Goal: Share content

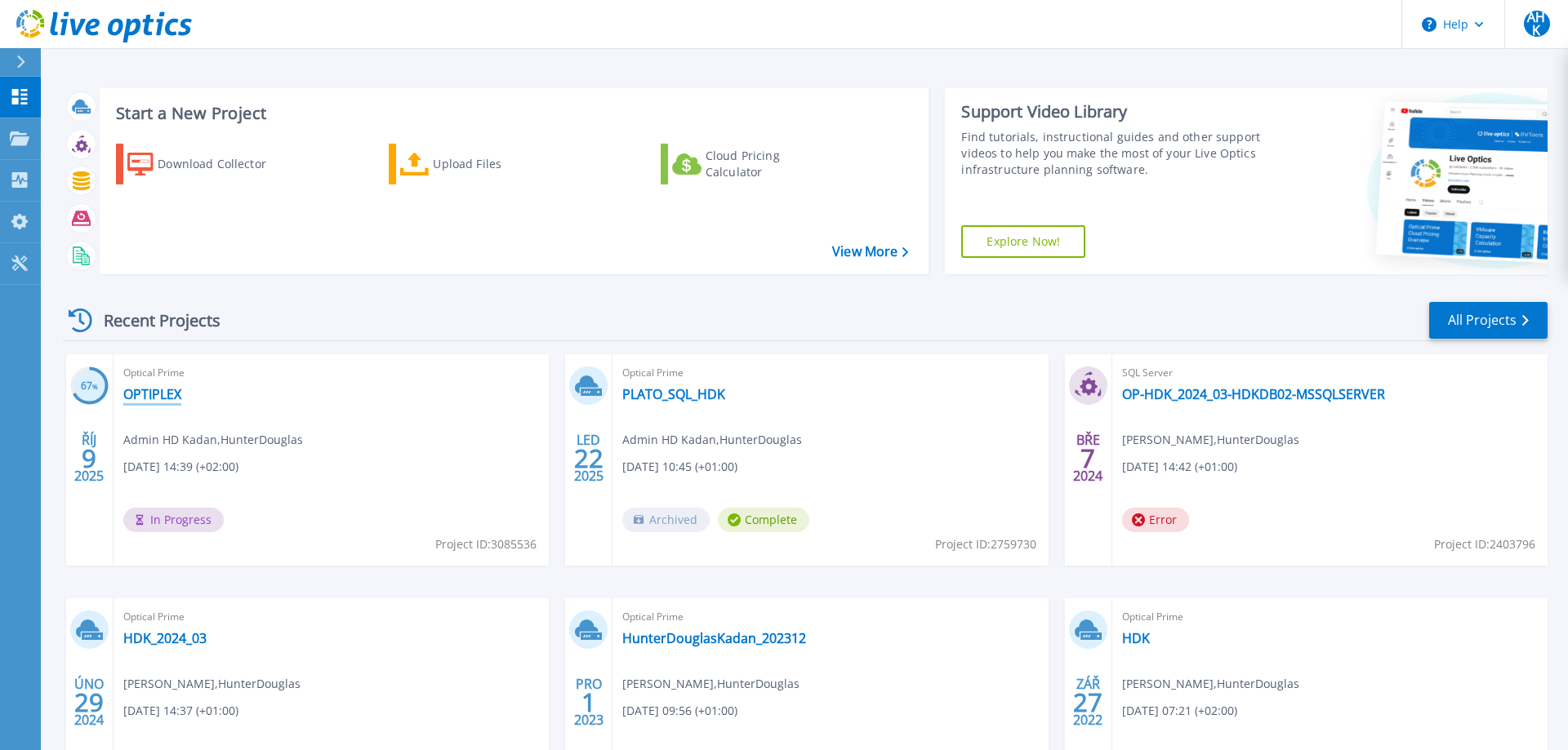
click at [167, 396] on link "OPTIPLEX" at bounding box center [152, 394] width 58 height 17
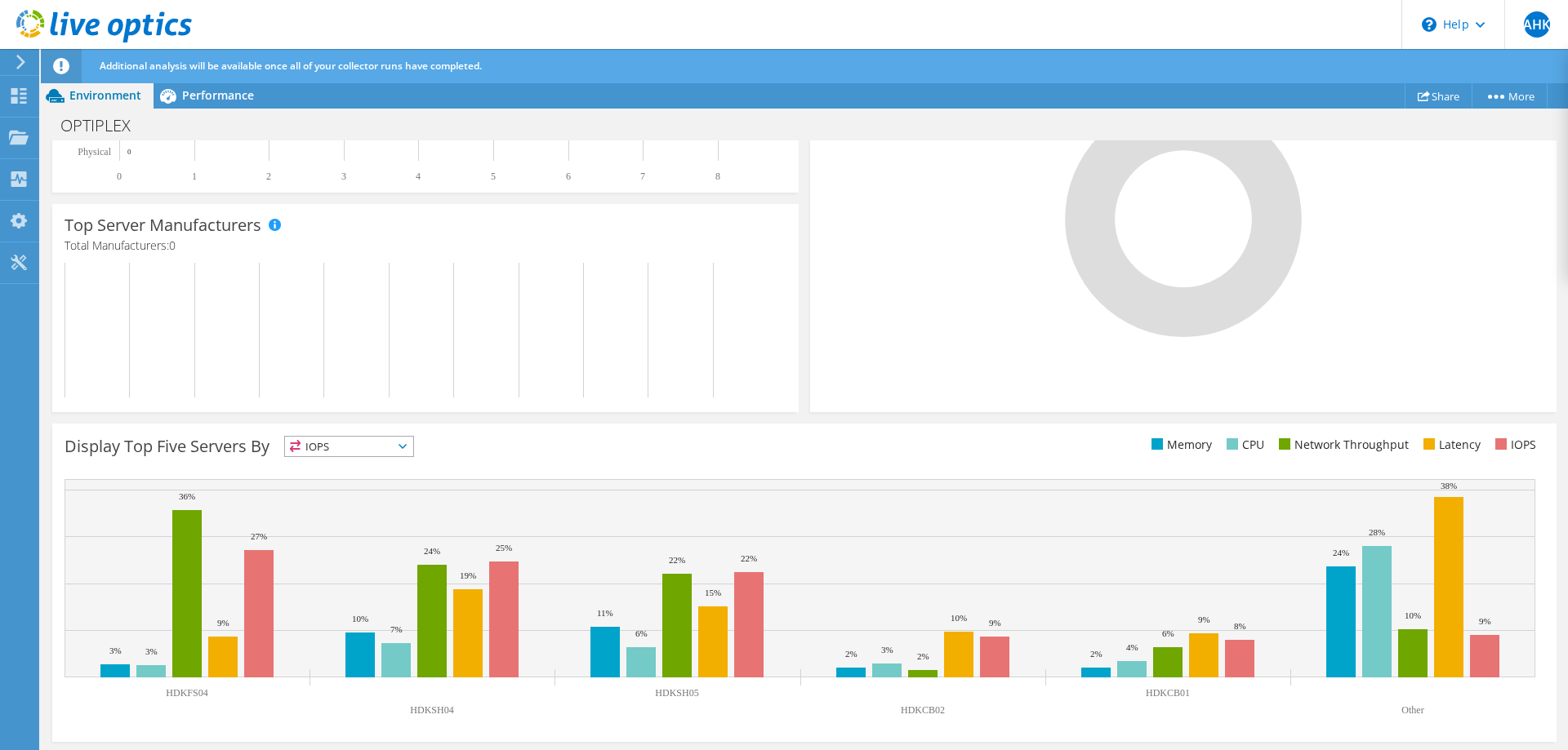
scroll to position [435, 0]
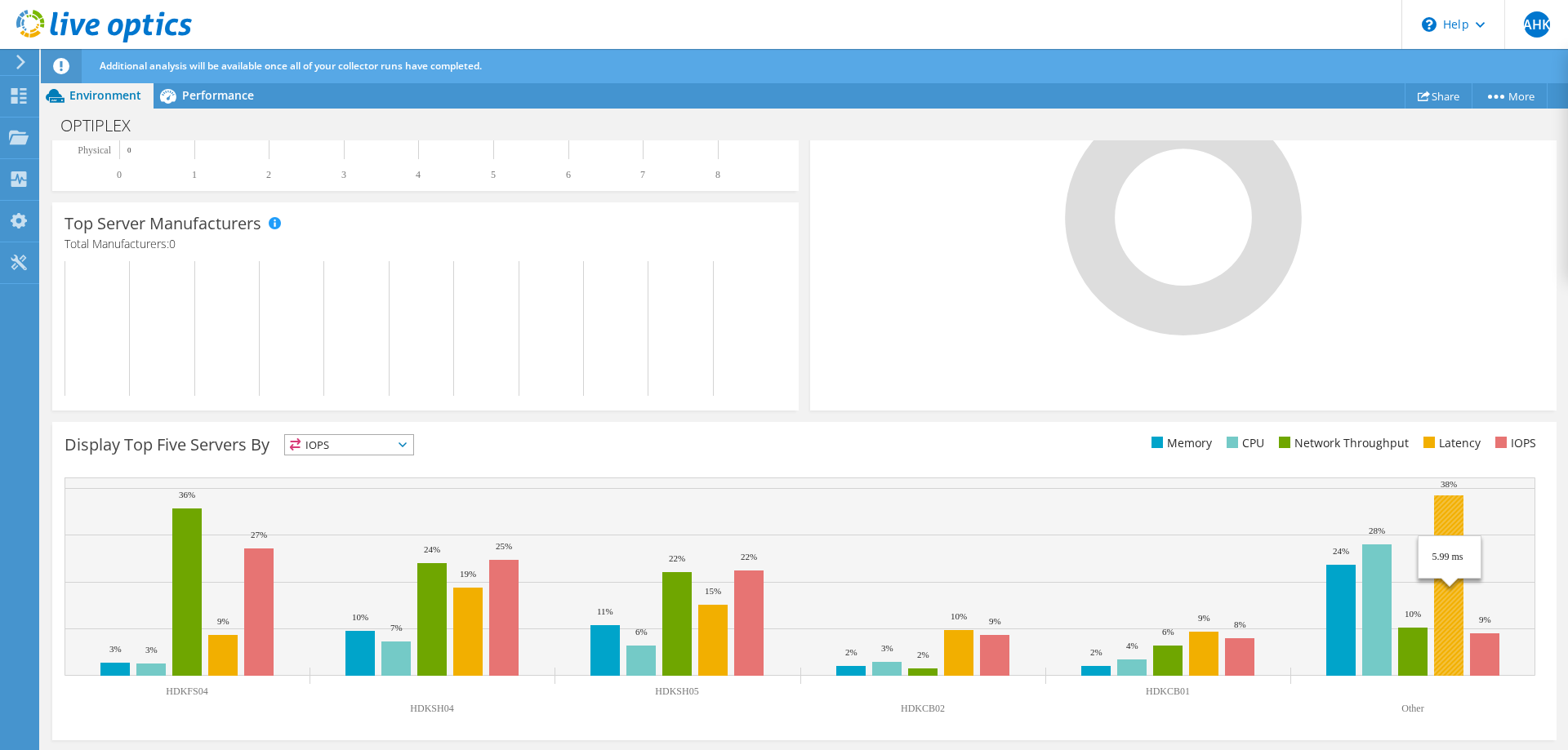
click at [1446, 641] on rect at bounding box center [1449, 585] width 30 height 180
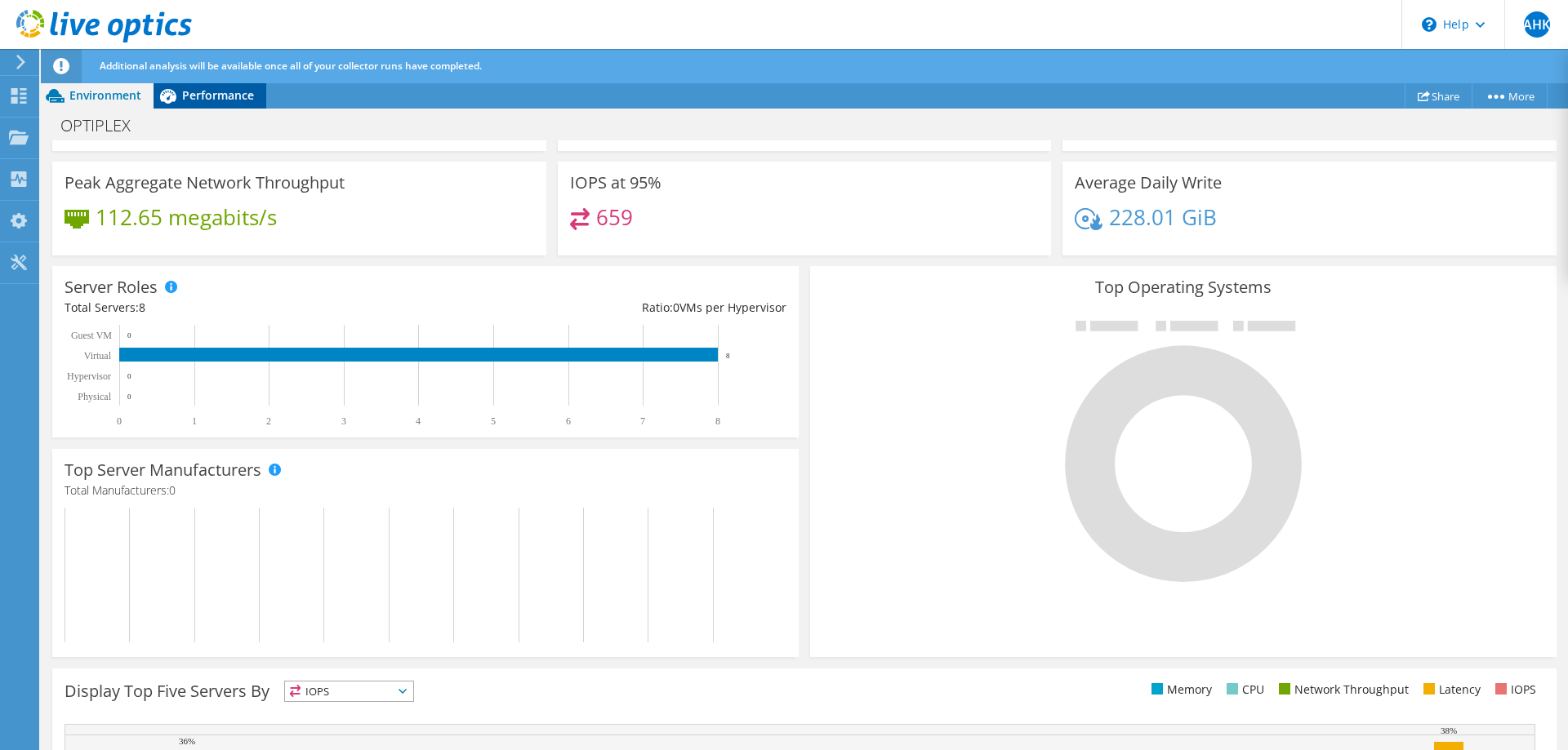
scroll to position [188, 0]
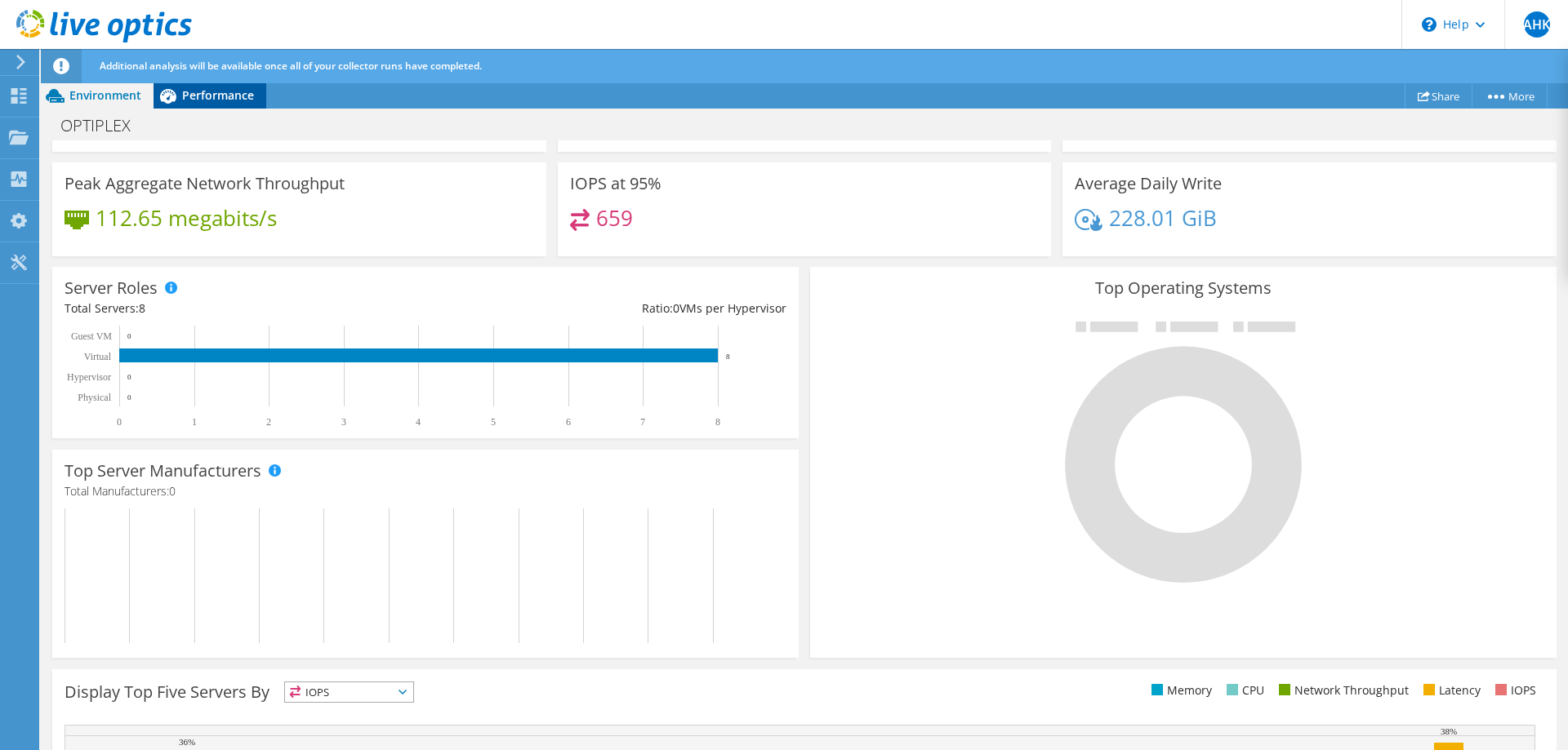
click at [204, 94] on span "Performance" at bounding box center [218, 94] width 72 height 16
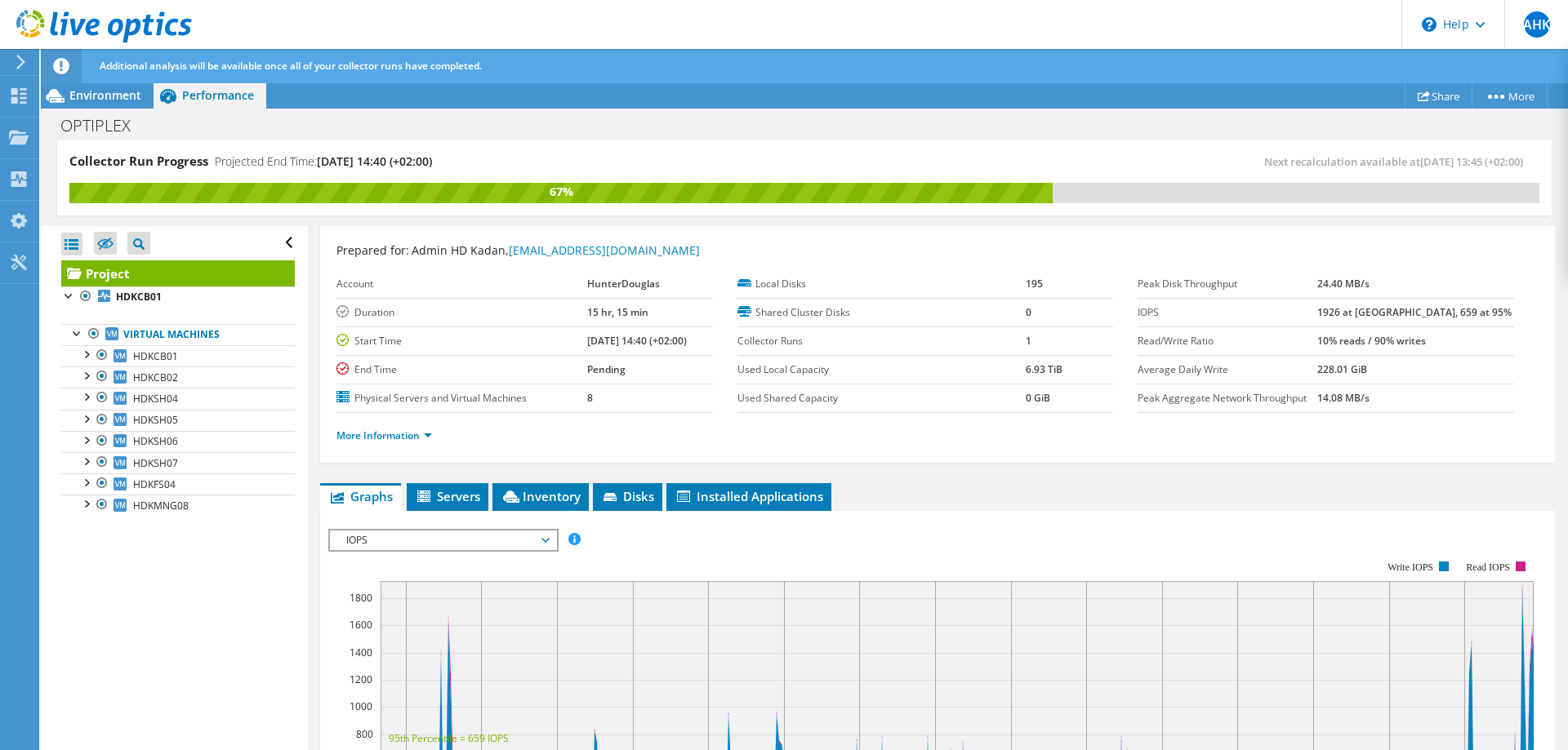
scroll to position [0, 0]
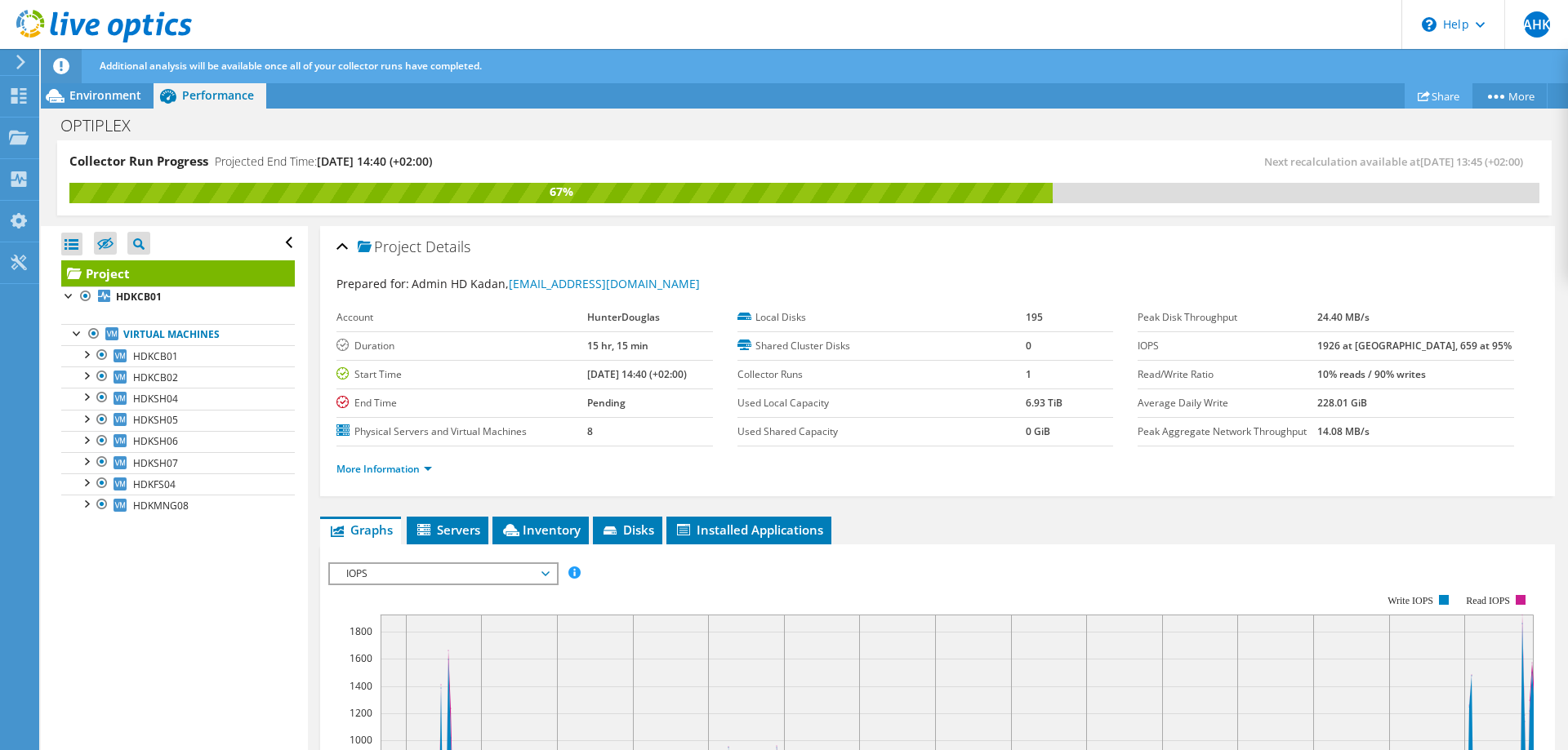
click at [1438, 92] on link "Share" at bounding box center [1438, 95] width 68 height 25
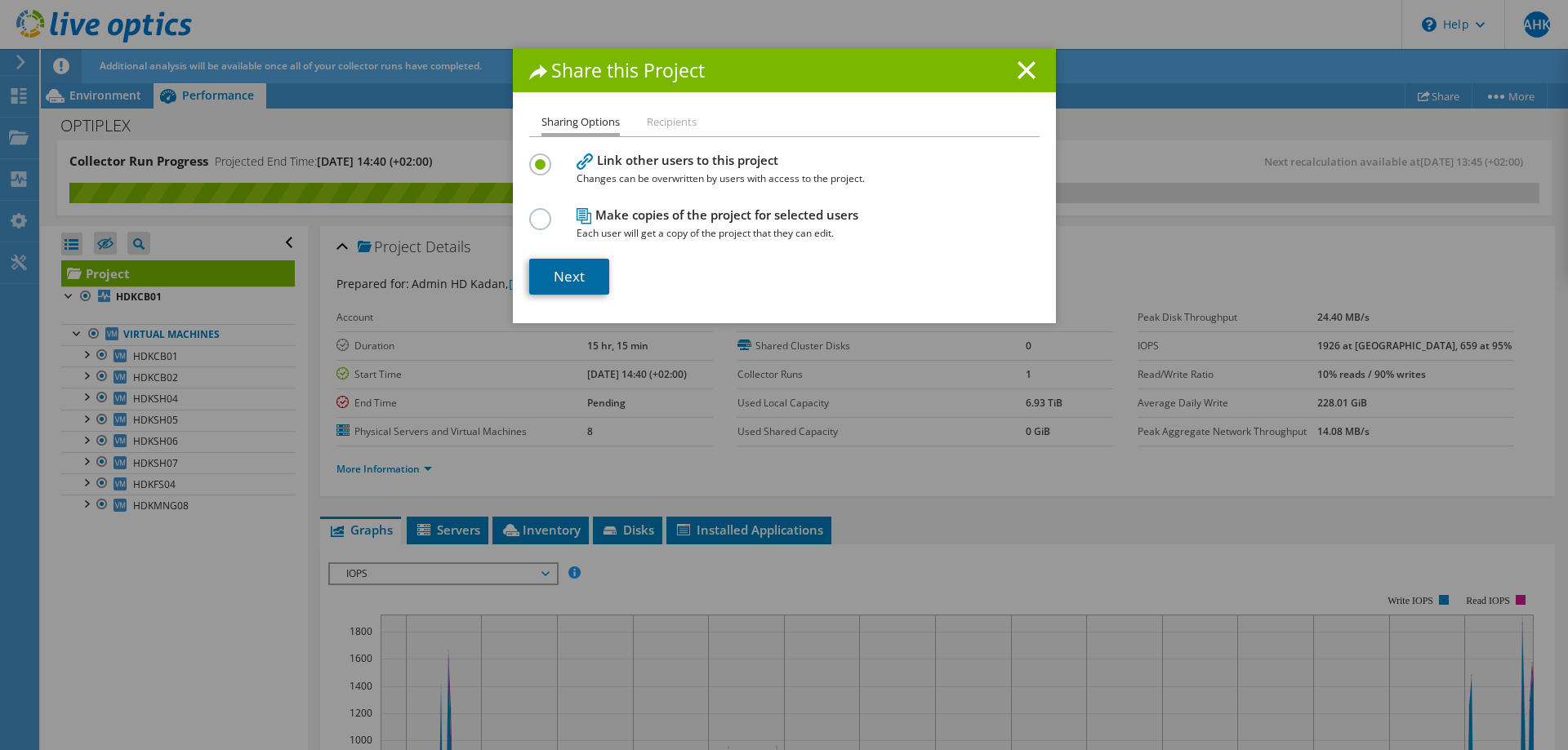
click at [581, 273] on link "Next" at bounding box center [569, 277] width 80 height 36
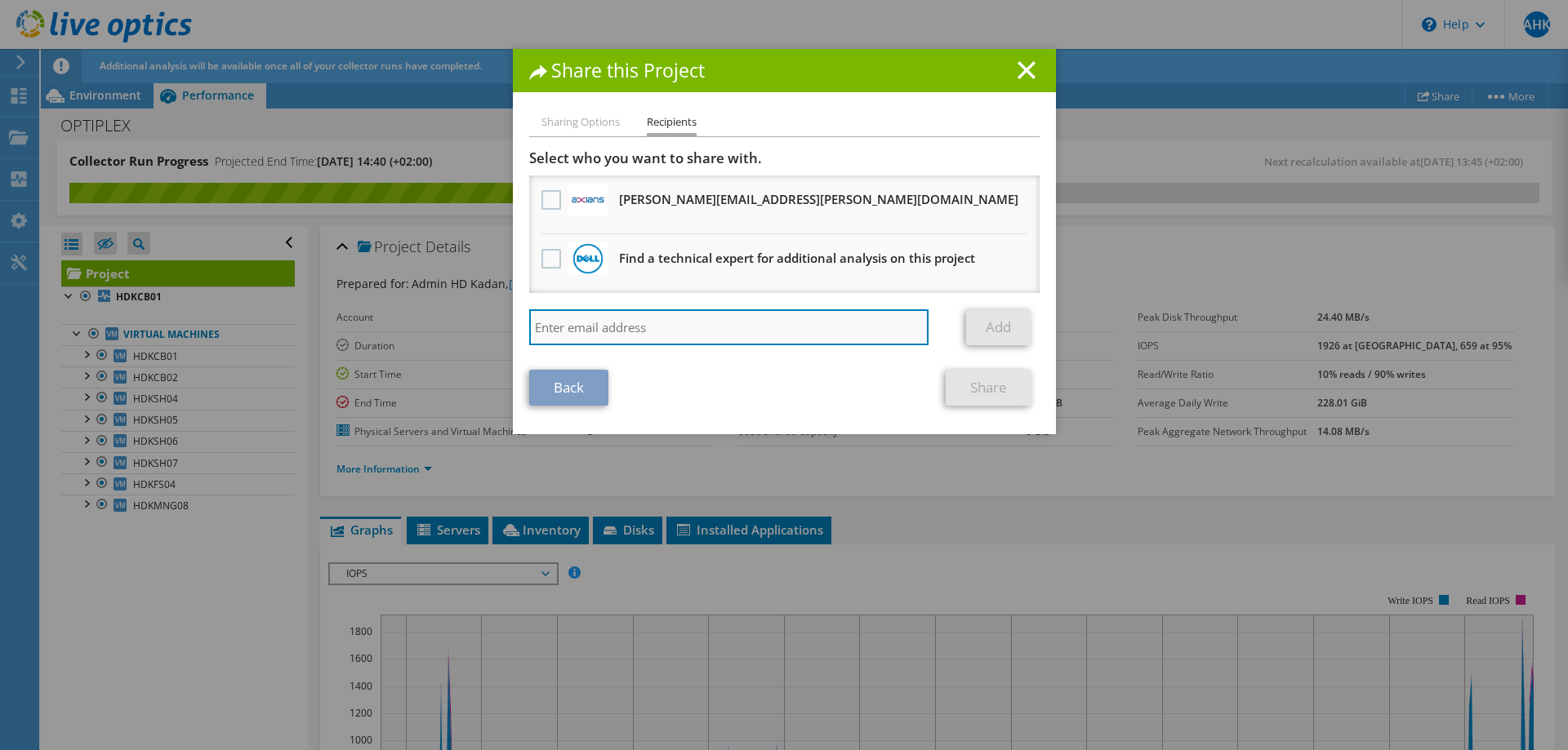
click at [578, 326] on input "search" at bounding box center [729, 326] width 400 height 36
paste input "[PERSON_NAME][EMAIL_ADDRESS][PERSON_NAME][DOMAIN_NAME]"
type input "[PERSON_NAME][EMAIL_ADDRESS][PERSON_NAME][DOMAIN_NAME]"
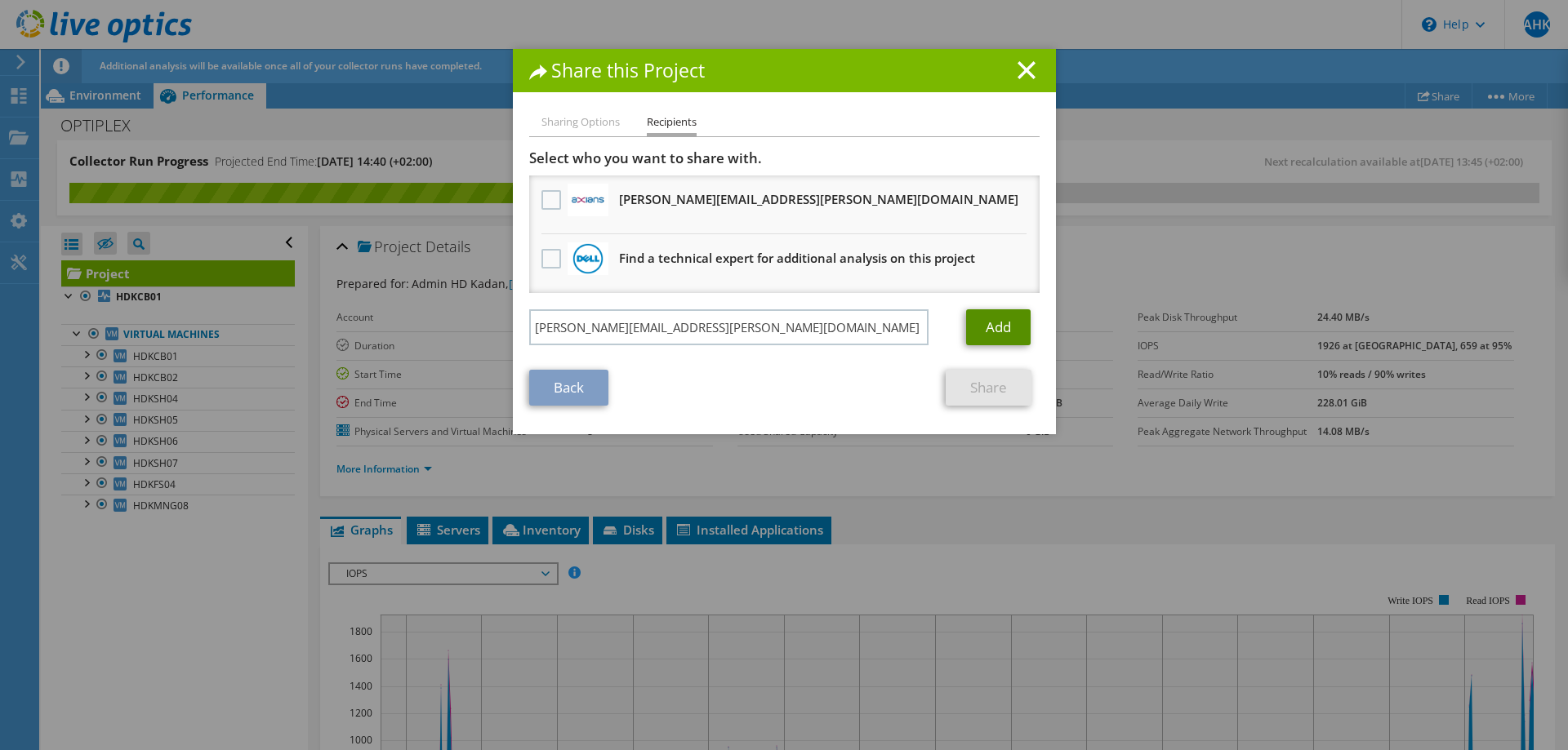
click at [1007, 329] on link "Add" at bounding box center [998, 326] width 65 height 36
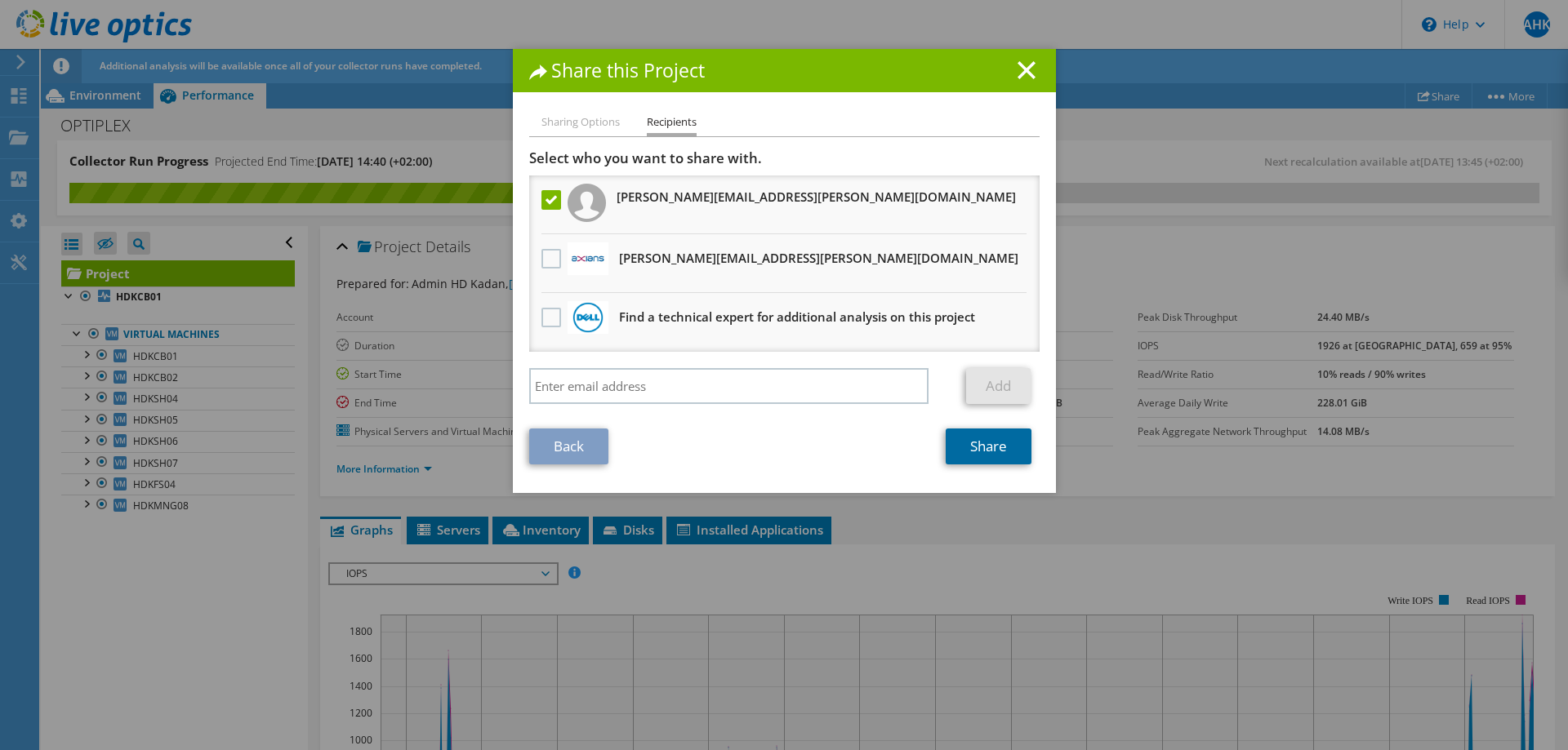
click at [999, 446] on link "Share" at bounding box center [988, 446] width 86 height 36
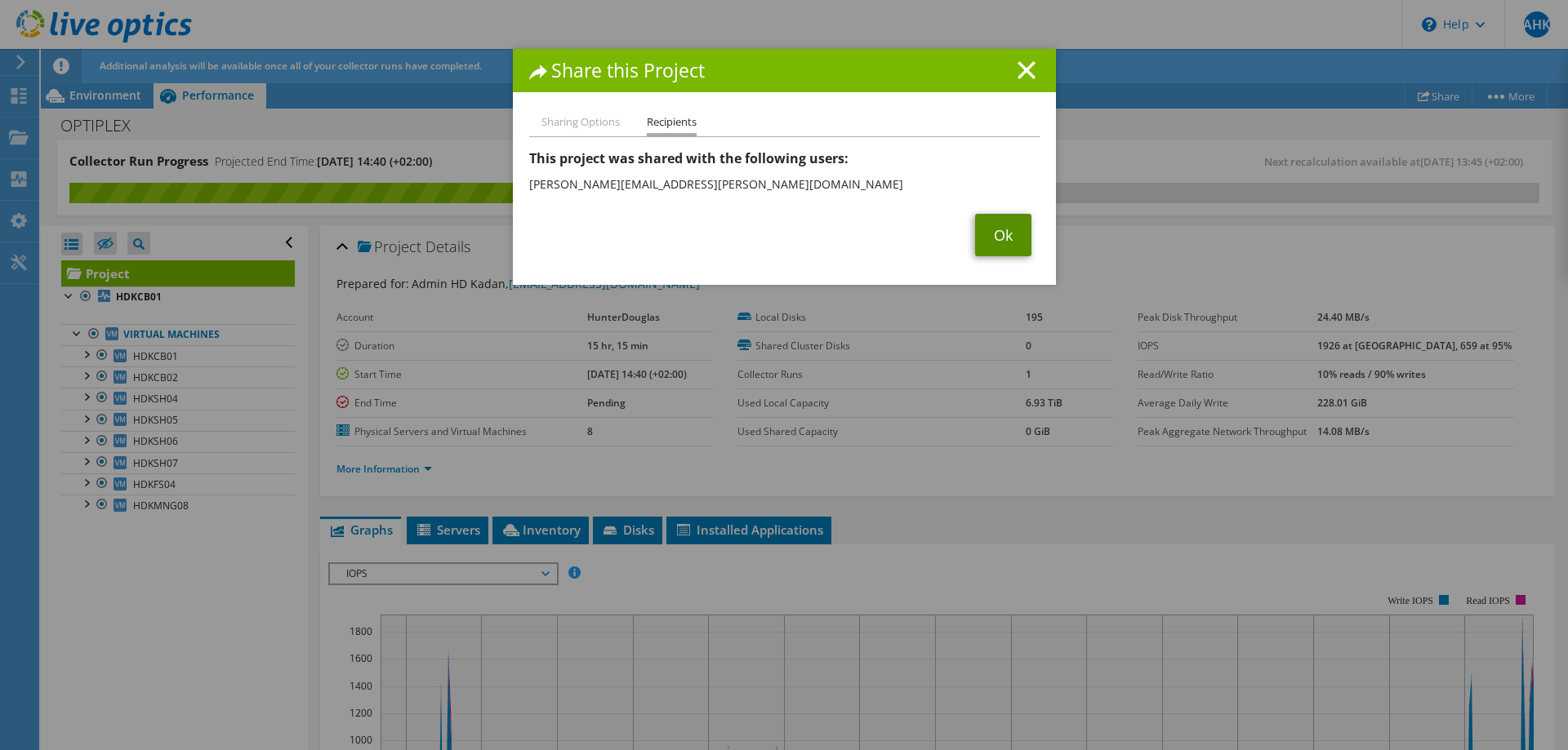
click at [1014, 232] on link "Ok" at bounding box center [1003, 235] width 56 height 43
